Goal: Task Accomplishment & Management: Manage account settings

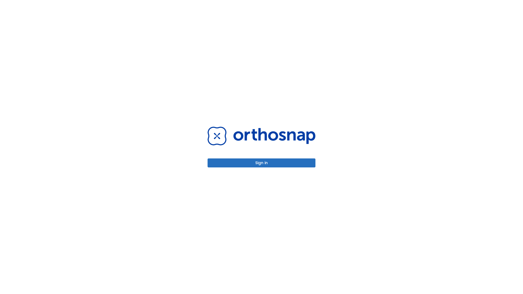
click at [261, 163] on button "Sign in" at bounding box center [262, 163] width 108 height 9
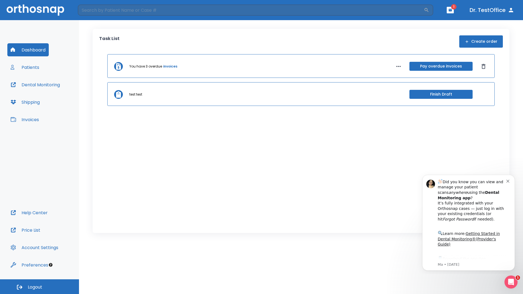
click at [39, 287] on span "Logout" at bounding box center [35, 287] width 14 height 6
